Goal: Obtain resource: Download file/media

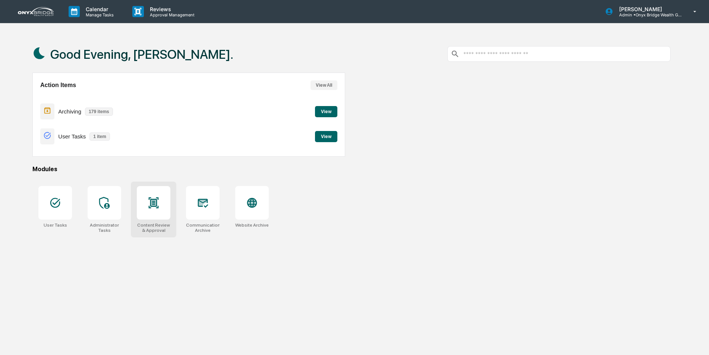
click at [164, 213] on div at bounding box center [154, 203] width 34 height 34
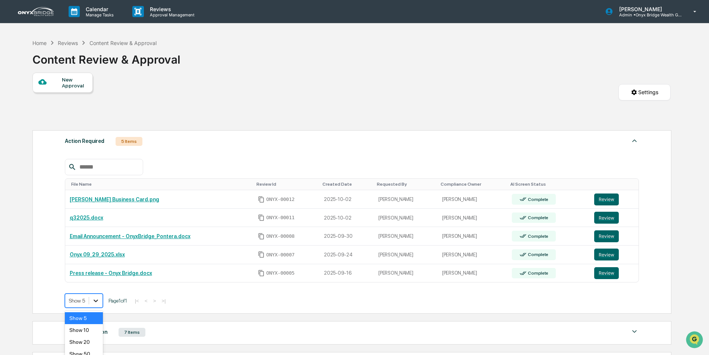
scroll to position [21, 0]
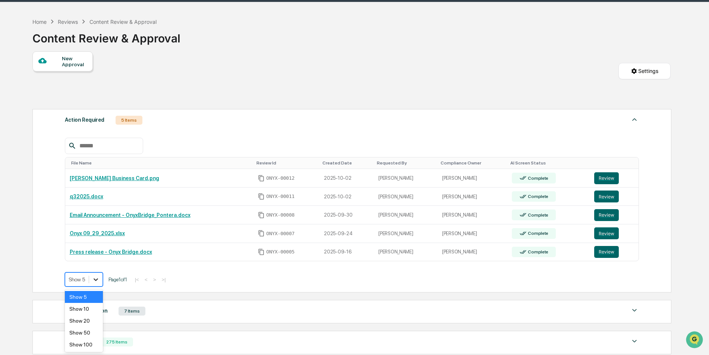
click at [96, 301] on body "Calendar Manage Tasks Reviews Approval Management [PERSON_NAME] Admin • Onyx Br…" at bounding box center [354, 216] width 709 height 474
click at [92, 344] on div "Show 100" at bounding box center [84, 345] width 38 height 12
click at [129, 311] on div "7 Items" at bounding box center [131, 311] width 27 height 9
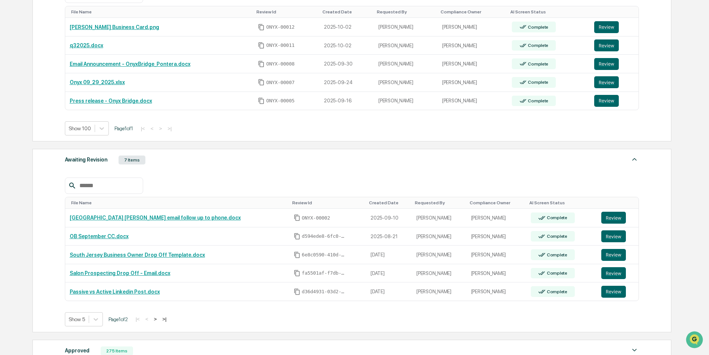
scroll to position [208, 0]
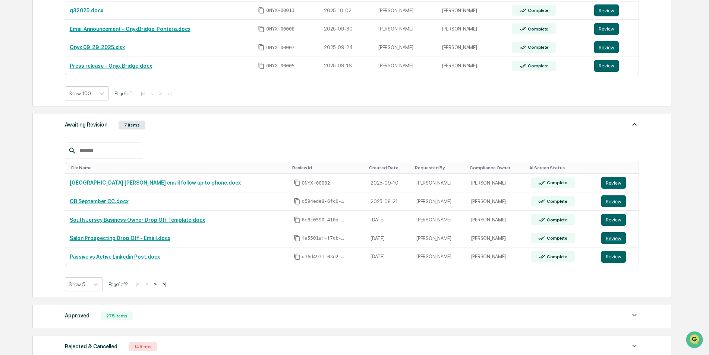
click at [158, 285] on button ">" at bounding box center [155, 284] width 7 height 6
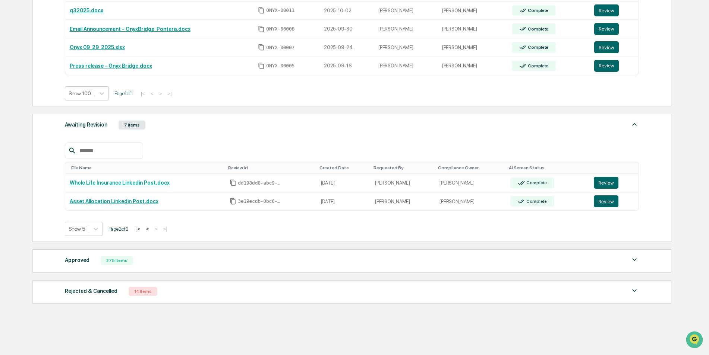
click at [130, 295] on div "14 Items" at bounding box center [143, 291] width 29 height 9
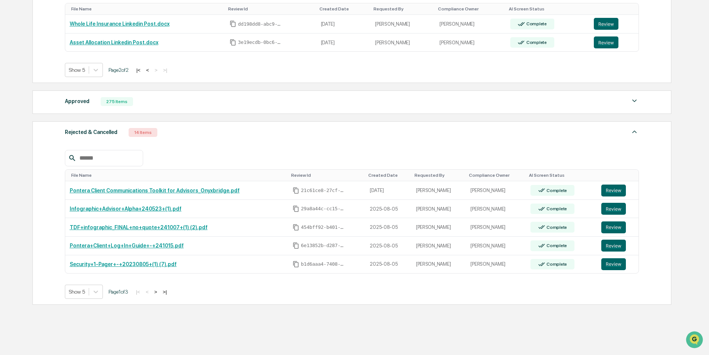
scroll to position [384, 0]
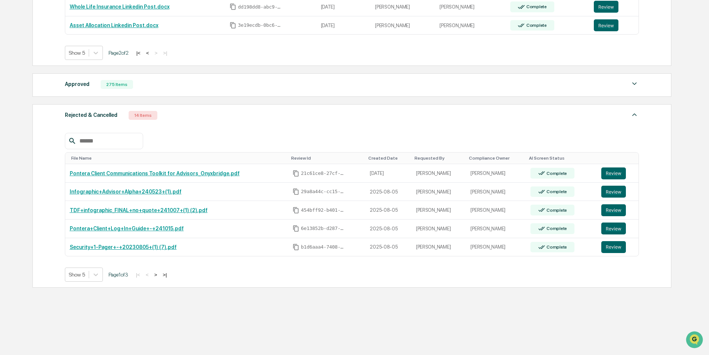
click at [159, 276] on button ">" at bounding box center [155, 275] width 7 height 6
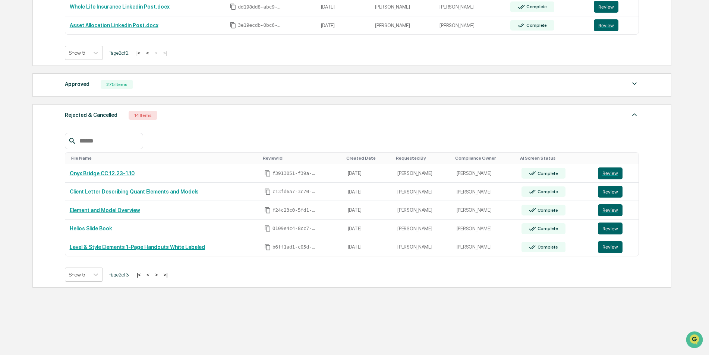
click at [159, 276] on button ">" at bounding box center [156, 275] width 7 height 6
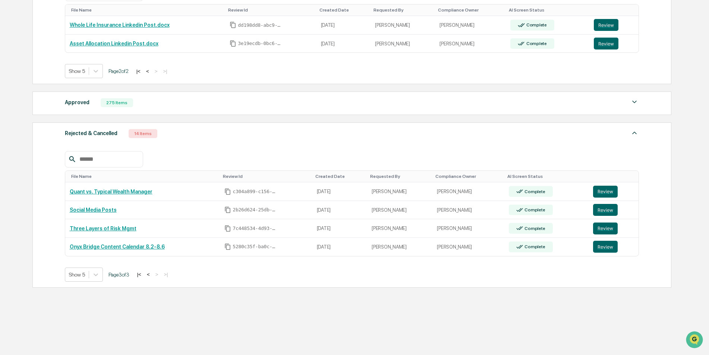
scroll to position [365, 0]
click at [151, 276] on button "<" at bounding box center [148, 275] width 7 height 6
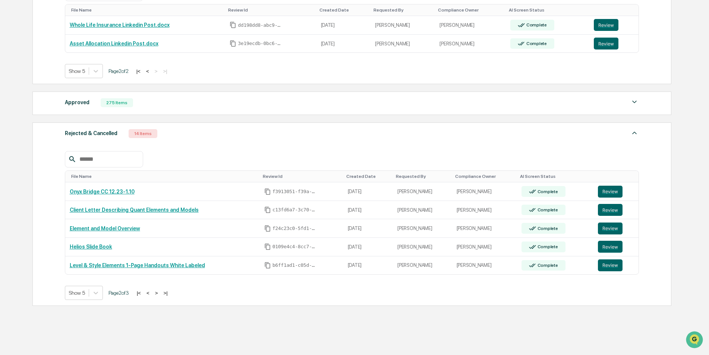
click at [151, 276] on div "File Name Review Id Created Date Requested By Compliance Owner AI Screen Status…" at bounding box center [352, 225] width 574 height 149
click at [149, 294] on button "<" at bounding box center [147, 293] width 7 height 6
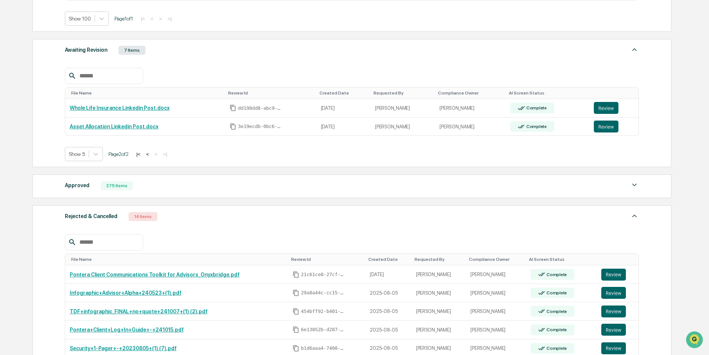
scroll to position [298, 0]
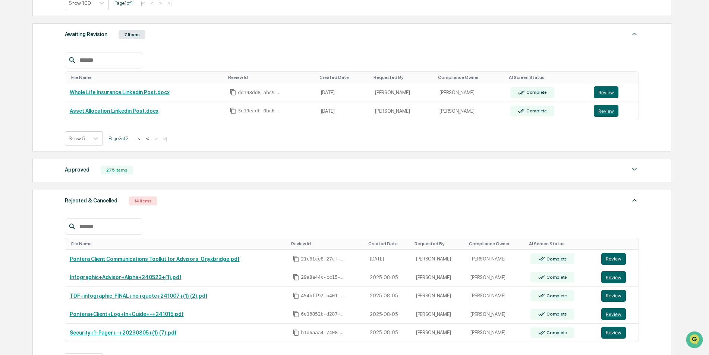
click at [115, 173] on div "275 Items" at bounding box center [117, 170] width 32 height 9
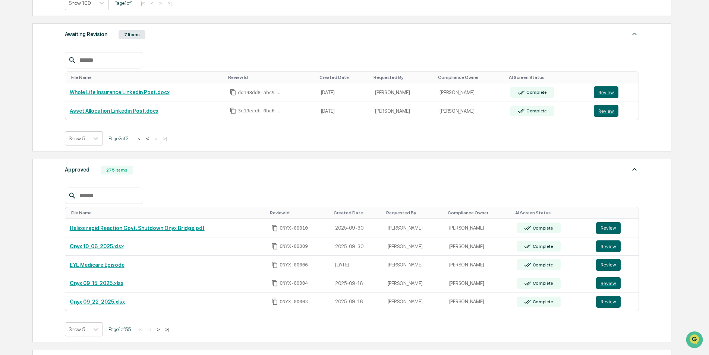
click at [162, 330] on button ">" at bounding box center [158, 330] width 7 height 6
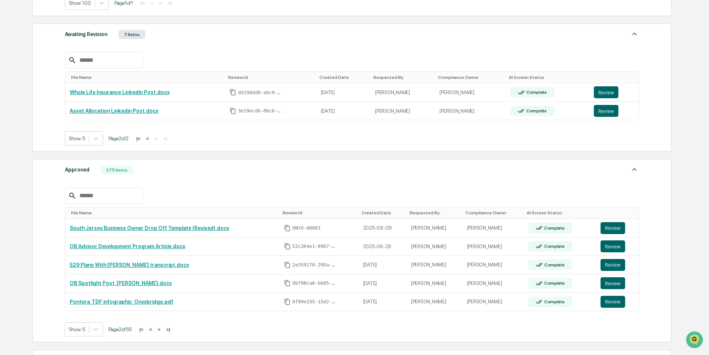
click at [153, 332] on button "<" at bounding box center [150, 330] width 7 height 6
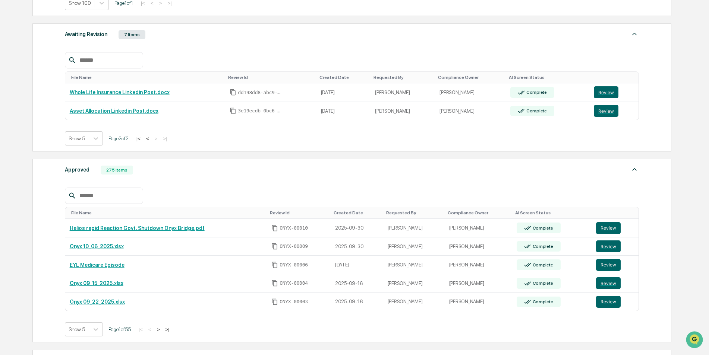
click at [160, 332] on button ">" at bounding box center [158, 330] width 7 height 6
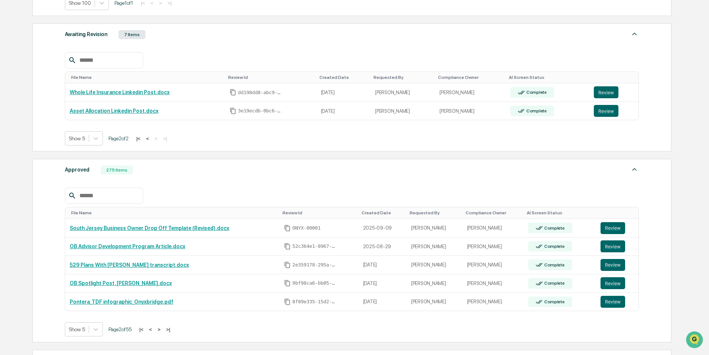
click at [160, 332] on button ">" at bounding box center [158, 330] width 7 height 6
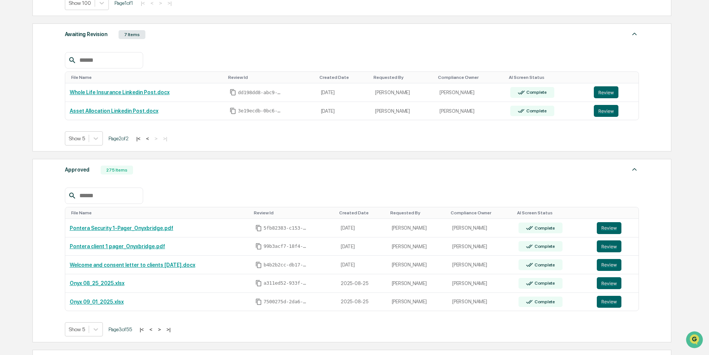
click at [160, 332] on button ">" at bounding box center [159, 330] width 7 height 6
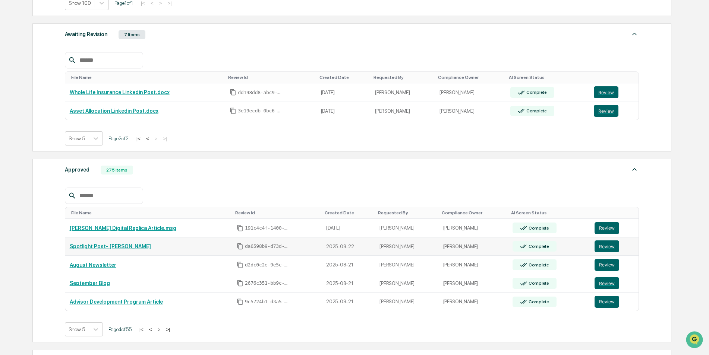
click at [107, 244] on link "Spotlight Post- Jared" at bounding box center [110, 247] width 81 height 6
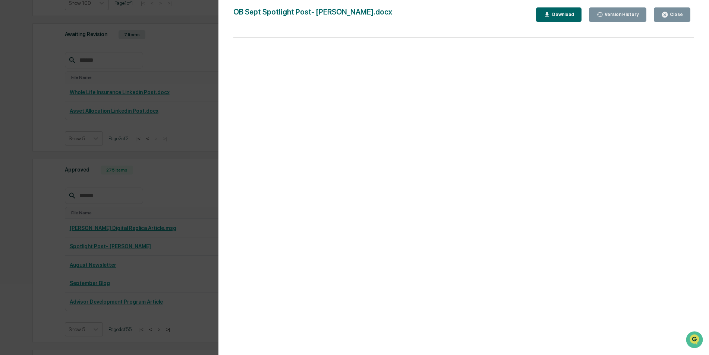
click at [682, 10] on button "Close" at bounding box center [671, 14] width 37 height 15
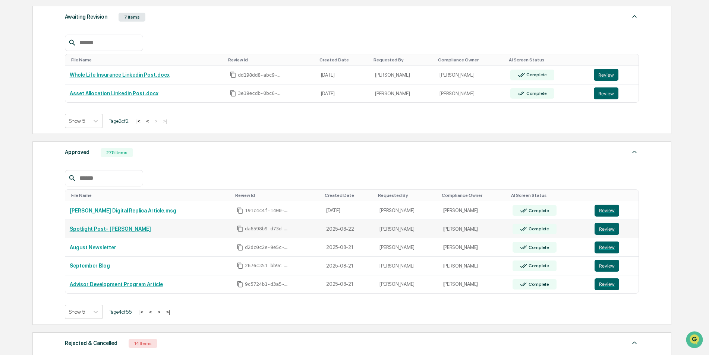
scroll to position [335, 0]
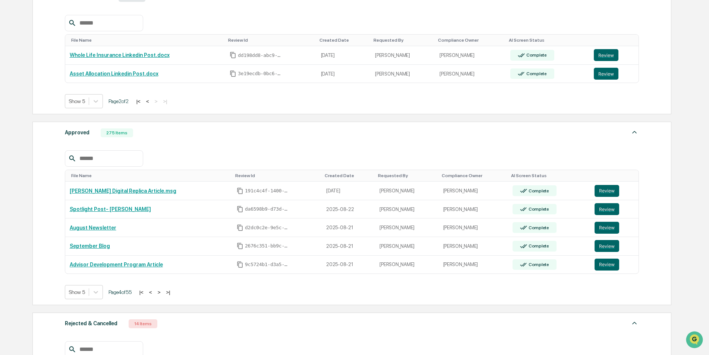
click at [163, 294] on button ">" at bounding box center [158, 292] width 7 height 6
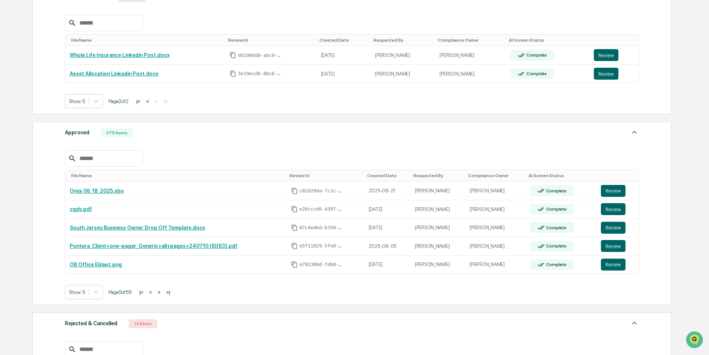
click at [163, 294] on button ">" at bounding box center [158, 292] width 7 height 6
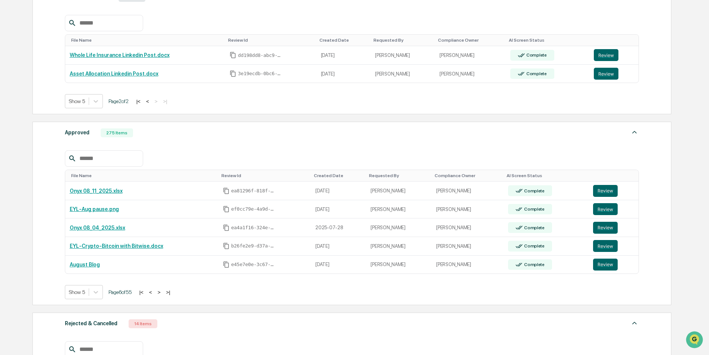
click at [163, 294] on button ">" at bounding box center [158, 292] width 7 height 6
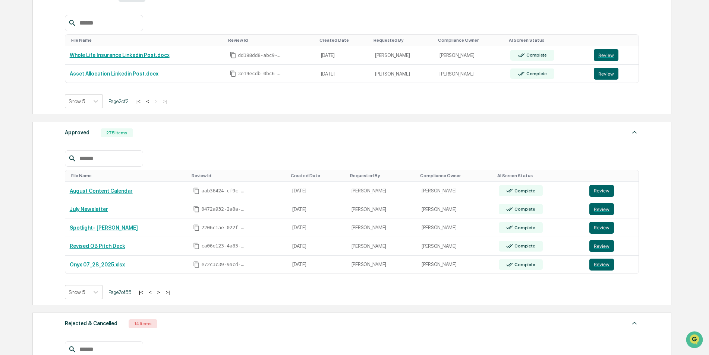
click at [162, 294] on button ">" at bounding box center [158, 292] width 7 height 6
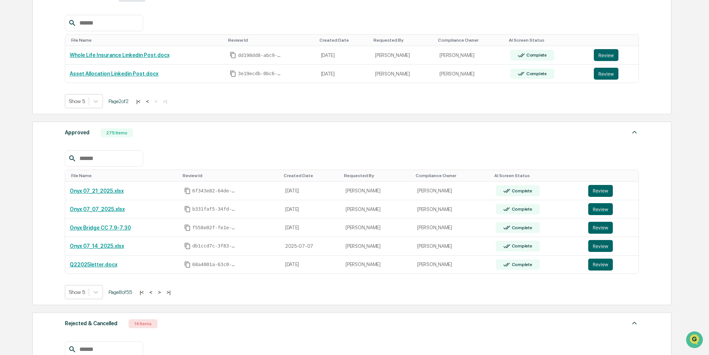
click at [163, 294] on button ">" at bounding box center [159, 292] width 7 height 6
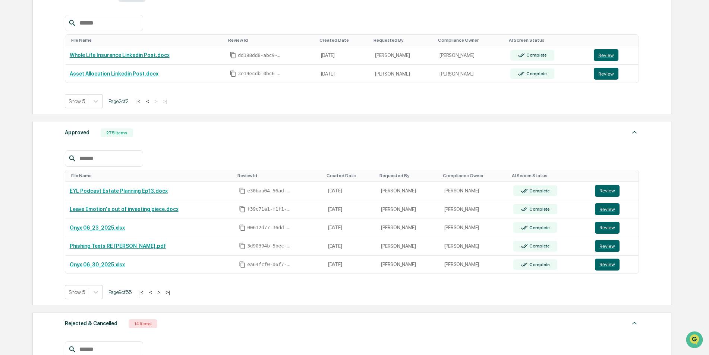
click at [163, 294] on button ">" at bounding box center [158, 292] width 7 height 6
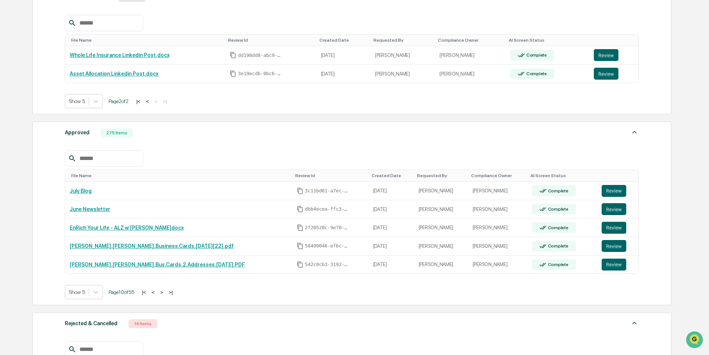
click at [163, 294] on button ">" at bounding box center [161, 292] width 7 height 6
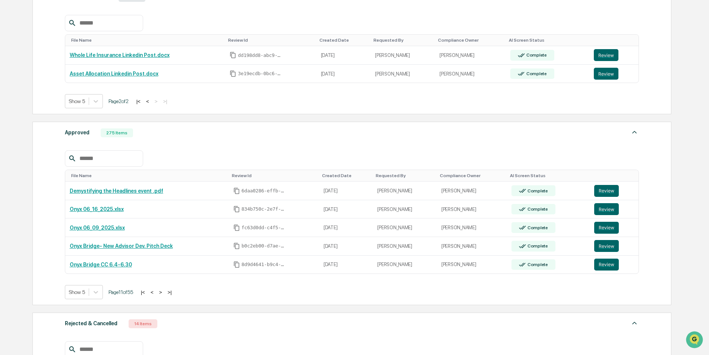
click at [92, 157] on input "text" at bounding box center [107, 159] width 63 height 10
type input "*********"
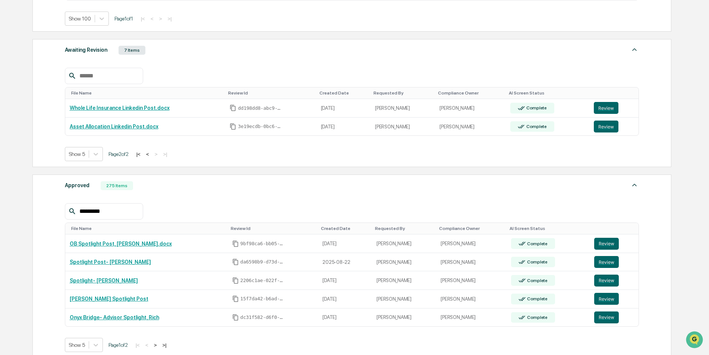
scroll to position [261, 0]
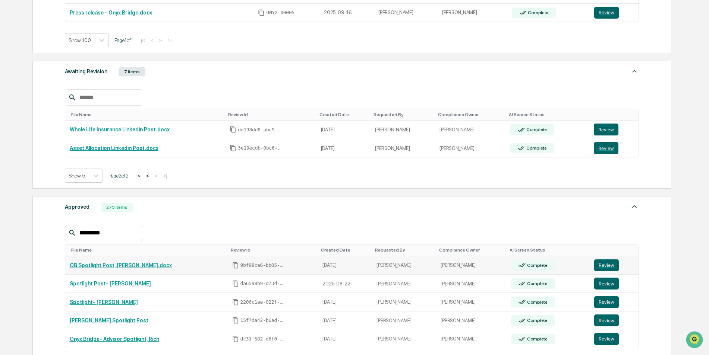
click at [130, 265] on link "OB Spotlight Post, Cindy Schlanger.docx" at bounding box center [121, 266] width 102 height 6
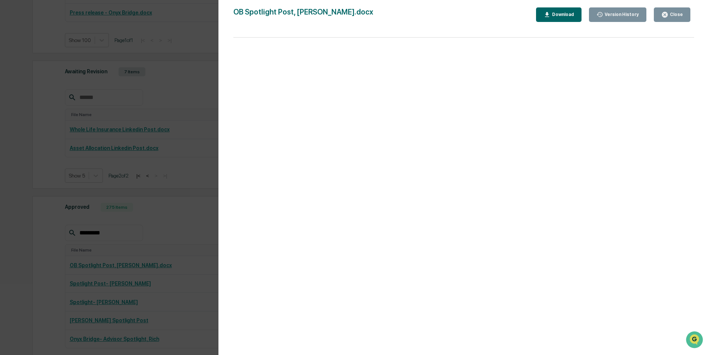
click at [687, 15] on button "Close" at bounding box center [671, 14] width 37 height 15
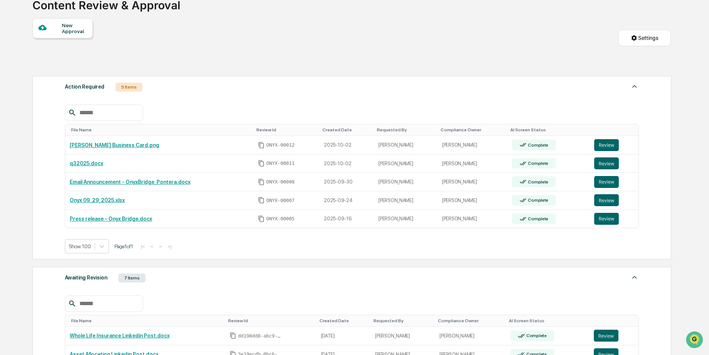
scroll to position [37, 0]
